Goal: Information Seeking & Learning: Learn about a topic

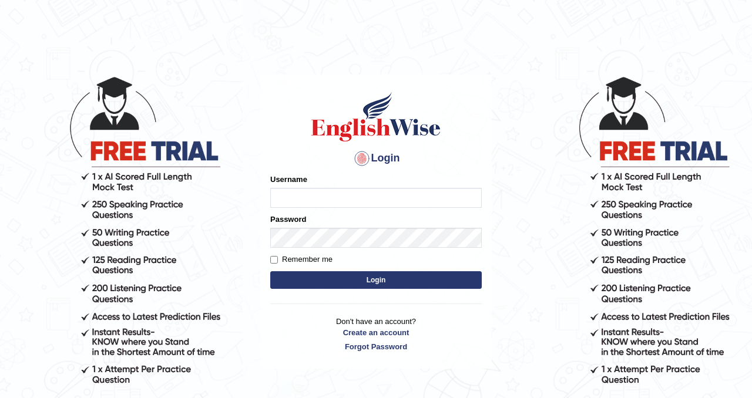
type input "Chetna09"
click at [324, 282] on button "Login" at bounding box center [376, 281] width 212 height 18
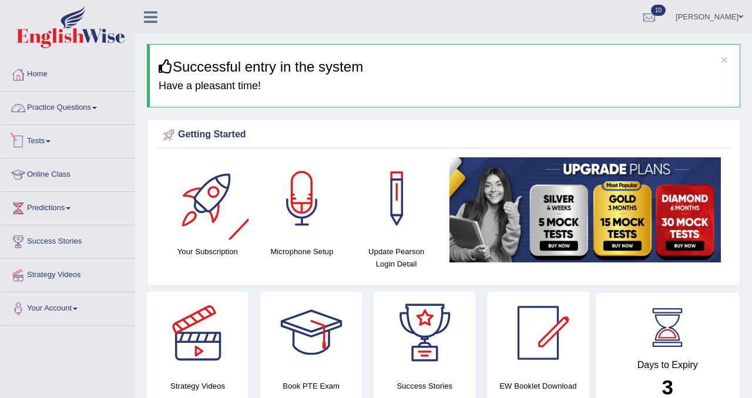
click at [97, 109] on link "Practice Questions" at bounding box center [68, 106] width 134 height 29
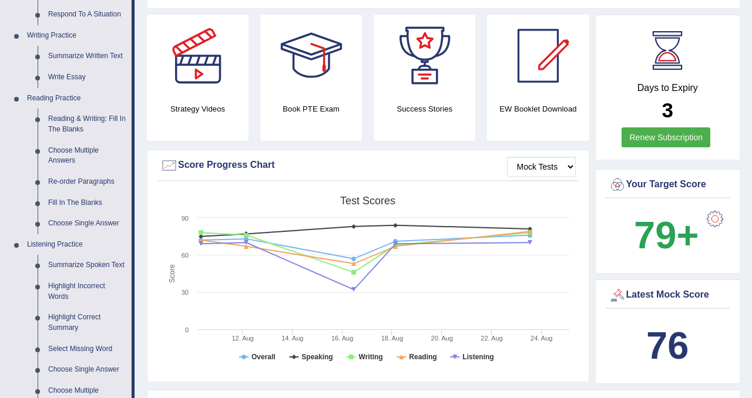
scroll to position [277, 0]
click at [96, 181] on link "Re-order Paragraphs" at bounding box center [87, 182] width 89 height 21
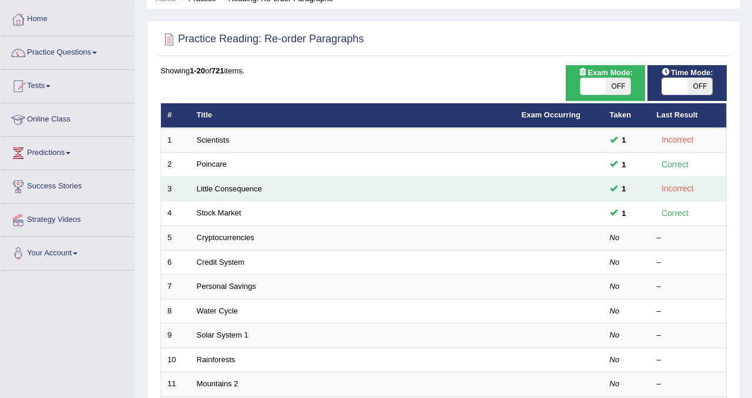
scroll to position [56, 0]
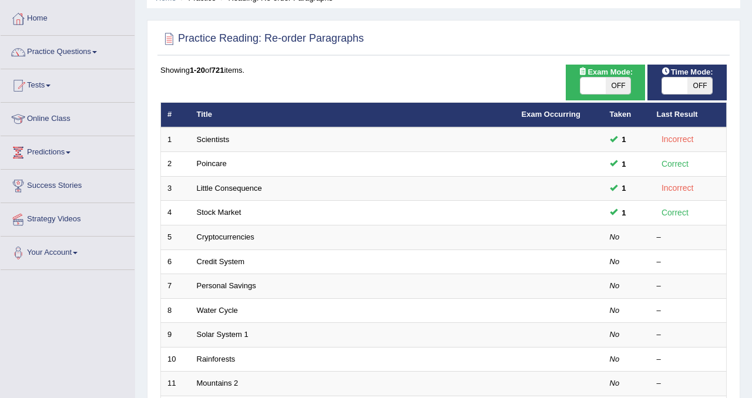
click at [618, 89] on span "OFF" at bounding box center [618, 86] width 25 height 16
checkbox input "true"
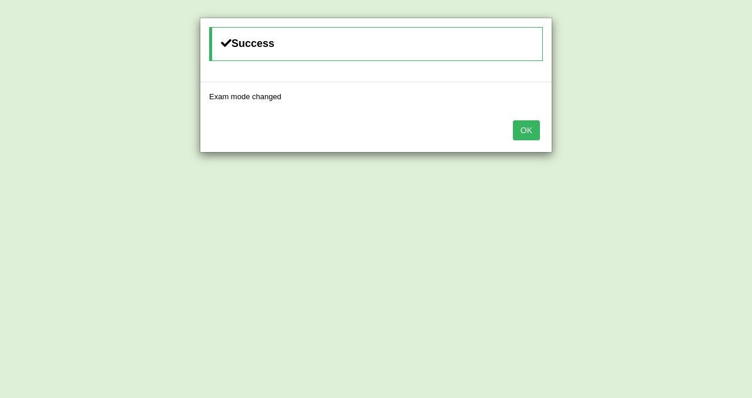
click at [535, 123] on button "OK" at bounding box center [526, 130] width 27 height 20
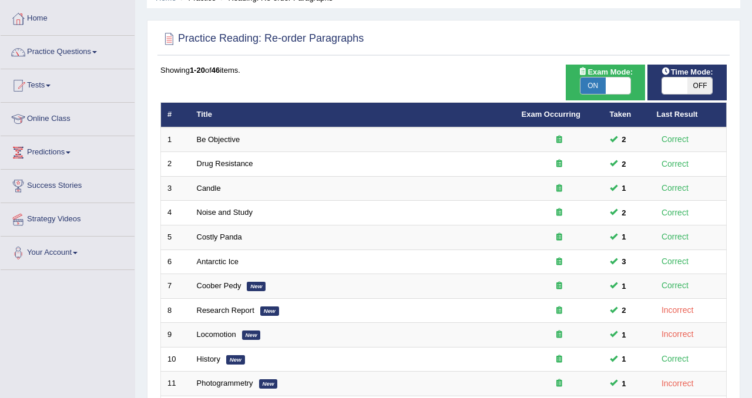
click at [696, 87] on span "OFF" at bounding box center [700, 86] width 25 height 16
checkbox input "true"
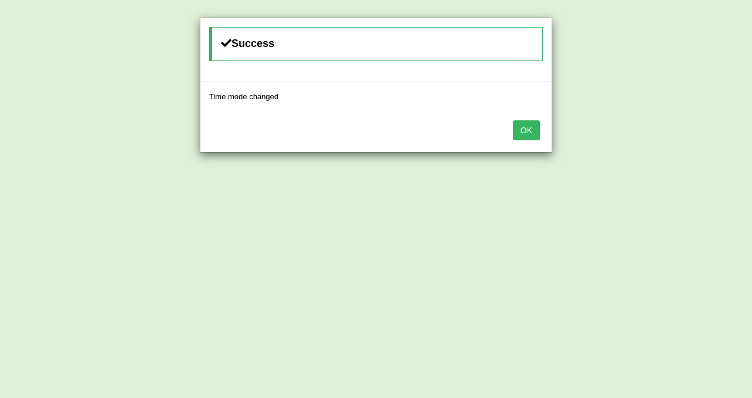
click at [530, 131] on button "OK" at bounding box center [526, 130] width 27 height 20
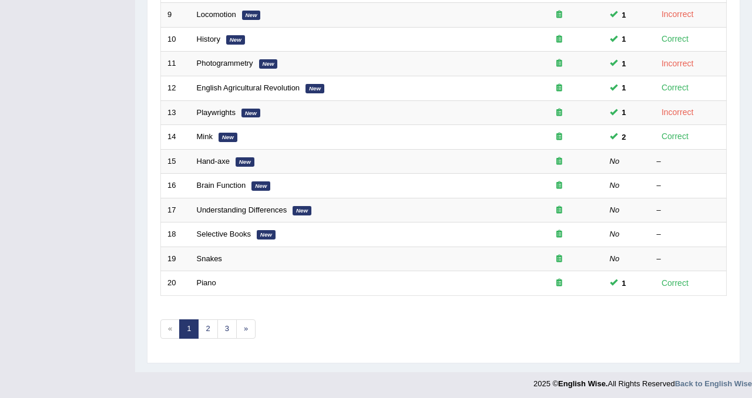
scroll to position [380, 0]
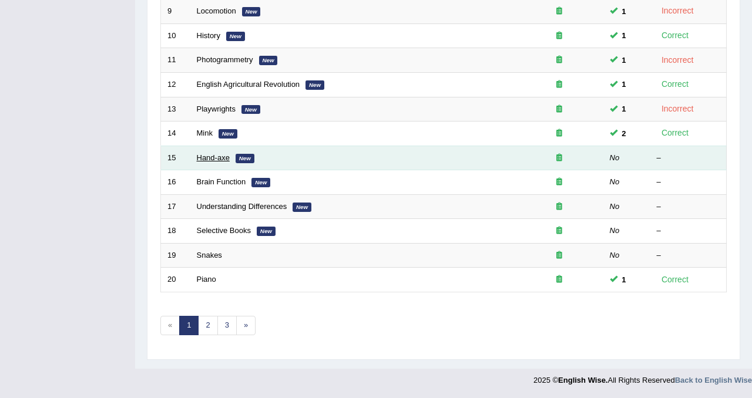
click at [216, 160] on link "Hand-axe" at bounding box center [213, 157] width 33 height 9
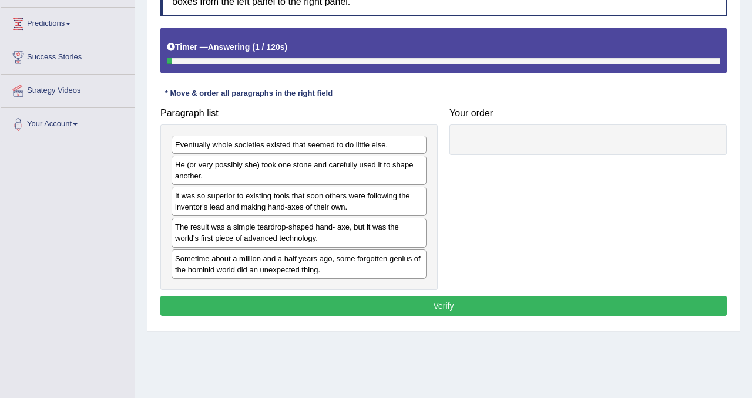
scroll to position [187, 0]
